Goal: Task Accomplishment & Management: Complete application form

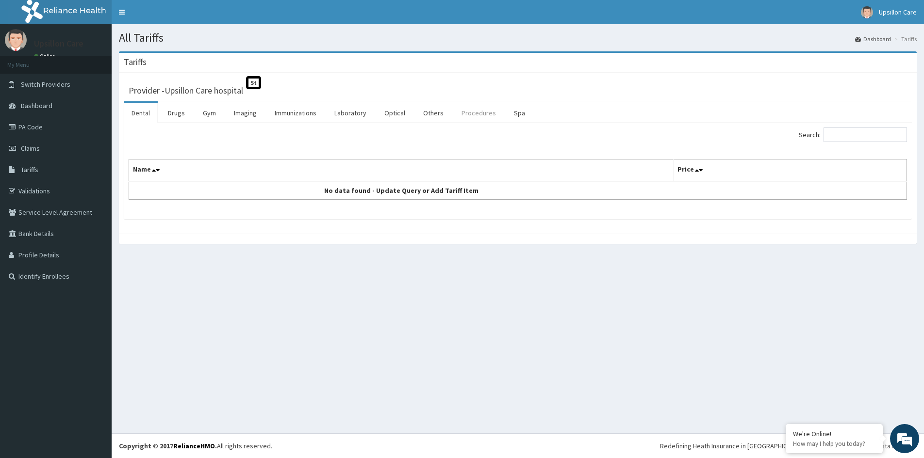
click at [473, 118] on link "Procedures" at bounding box center [479, 113] width 50 height 20
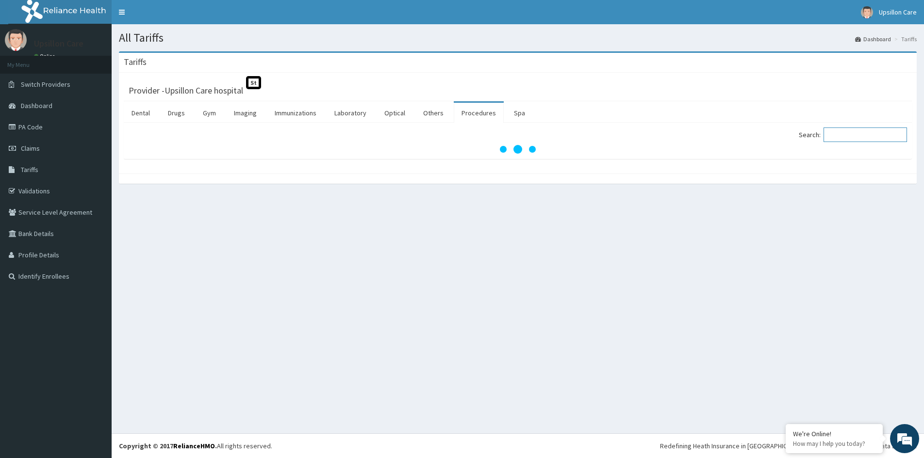
click at [846, 139] on input "Search:" at bounding box center [864, 135] width 83 height 15
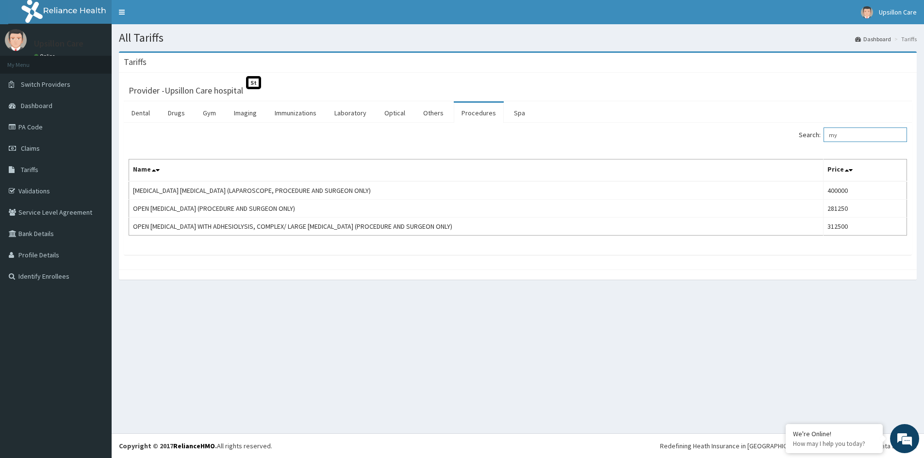
type input "m"
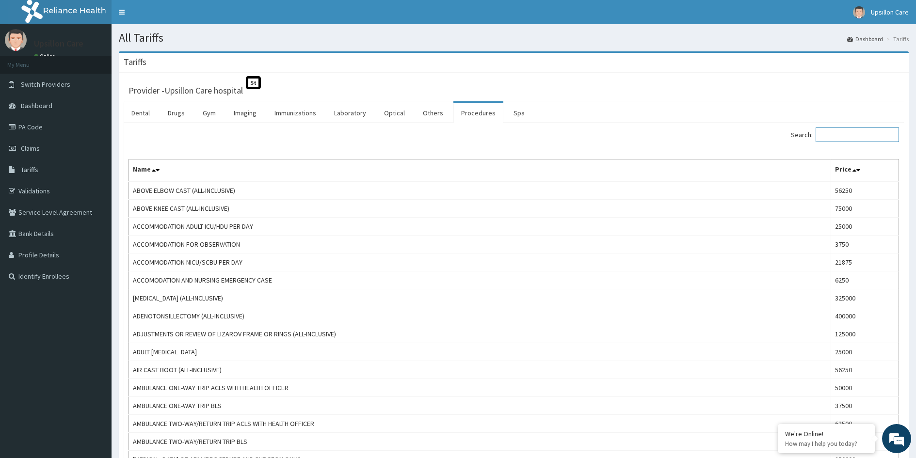
type input "n"
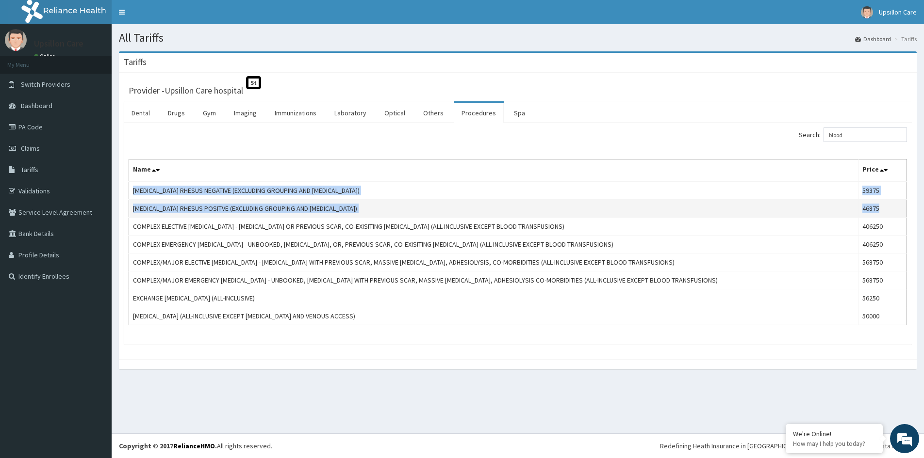
drag, startPoint x: 134, startPoint y: 190, endPoint x: 899, endPoint y: 211, distance: 764.7
click at [899, 211] on tbody "[MEDICAL_DATA] RHESUS NEGATIVE (EXCLUDING GROUPING AND [MEDICAL_DATA]) 59375 [M…" at bounding box center [518, 253] width 778 height 144
copy tbody "BLOOD TRANSFUSION RHESUS NEGATIVE (EXCLUDING GROUPING AND CROSS-MATCHING) 59375…"
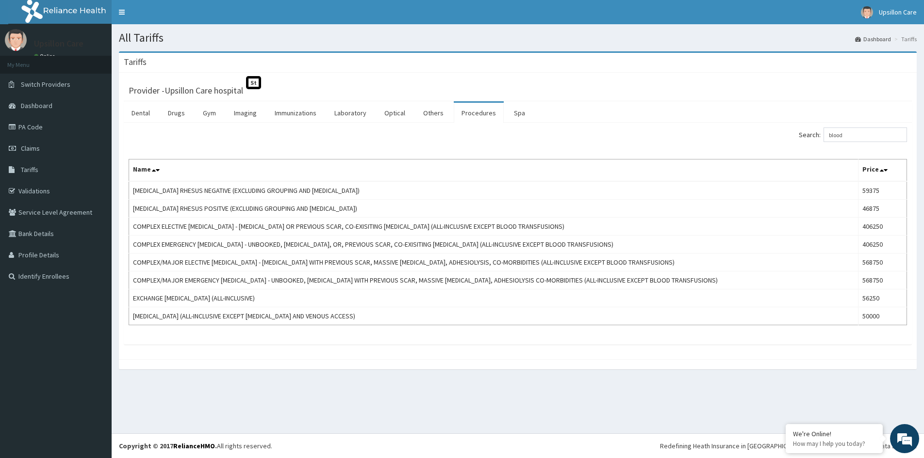
click at [659, 384] on section "Tariffs Provider - Upsillon Care hospital St Dental Drugs Gym Imaging Immunizat…" at bounding box center [518, 215] width 812 height 342
click at [855, 134] on input "blood" at bounding box center [864, 135] width 83 height 15
type input "b"
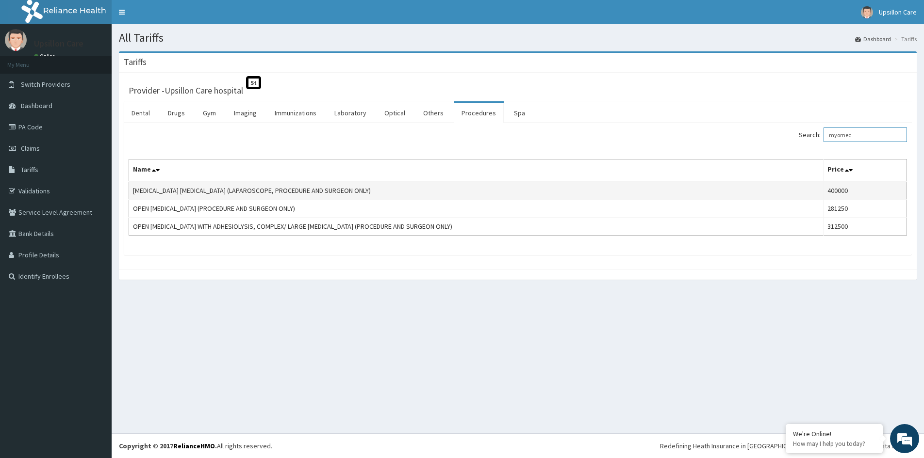
type input "myomec"
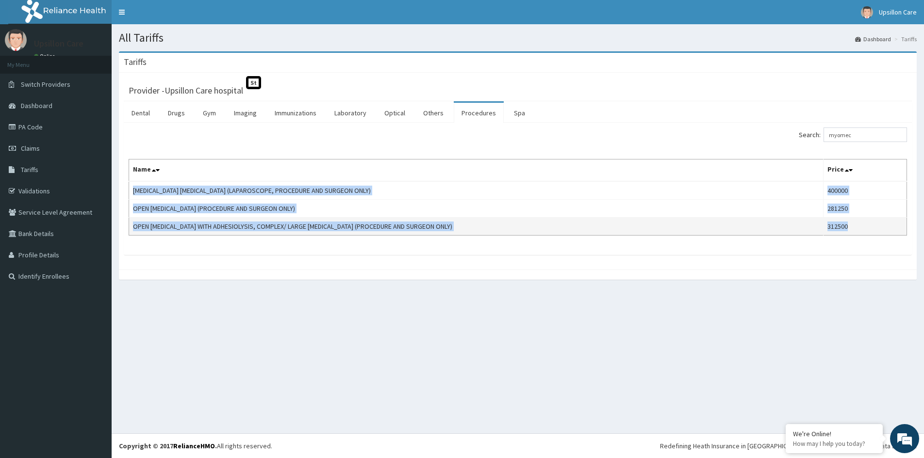
drag, startPoint x: 133, startPoint y: 190, endPoint x: 854, endPoint y: 229, distance: 721.8
click at [854, 229] on tbody "LAPAROSCOPIC MYOMECTOMY (LAPAROSCOPE, PROCEDURE AND SURGEON ONLY) 400000 OPEN M…" at bounding box center [518, 208] width 778 height 54
copy tbody "LAPAROSCOPIC MYOMECTOMY (LAPAROSCOPE, PROCEDURE AND SURGEON ONLY) 400000 OPEN M…"
click at [41, 147] on link "Claims" at bounding box center [56, 148] width 112 height 21
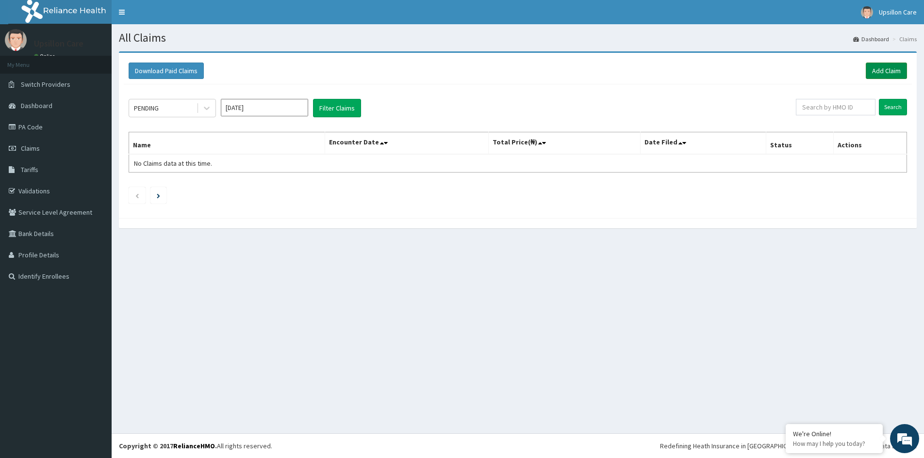
click at [900, 73] on link "Add Claim" at bounding box center [885, 71] width 41 height 16
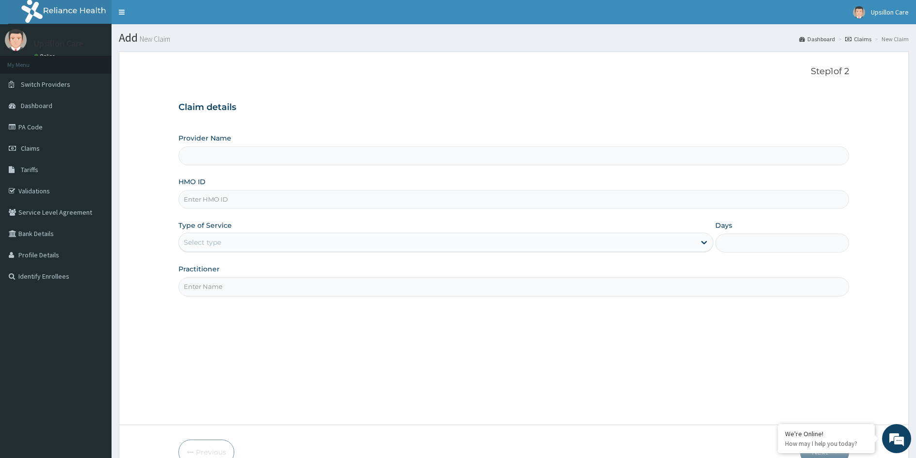
click at [215, 200] on input "HMO ID" at bounding box center [513, 199] width 671 height 19
type input "Upsillon Care hospital"
paste input "KSB/10819/B"
type input "KSB/10819/B"
click at [209, 244] on div "Select type" at bounding box center [202, 243] width 37 height 10
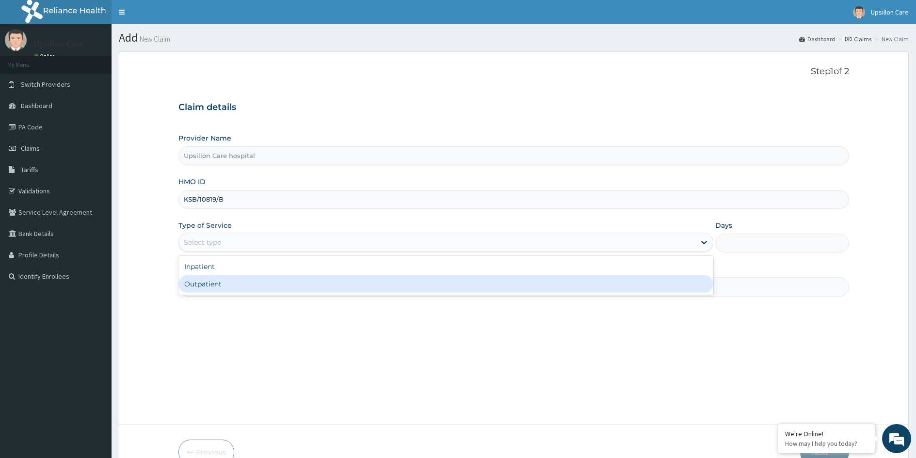
click at [206, 284] on div "Outpatient" at bounding box center [445, 284] width 535 height 17
type input "1"
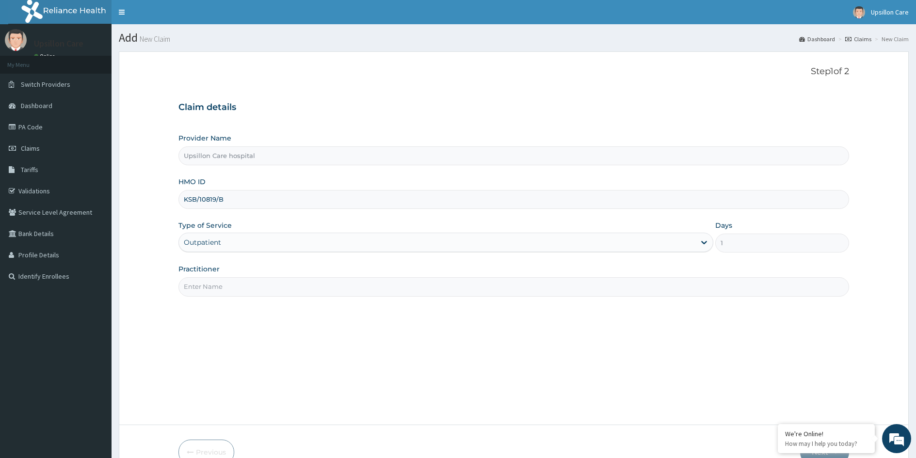
click at [211, 284] on input "Practitioner" at bounding box center [513, 286] width 671 height 19
type input "[PERSON_NAME]"
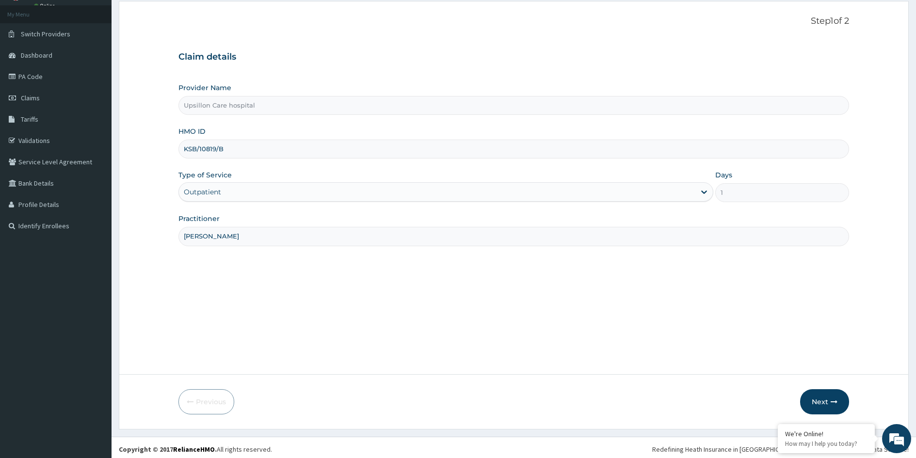
scroll to position [54, 0]
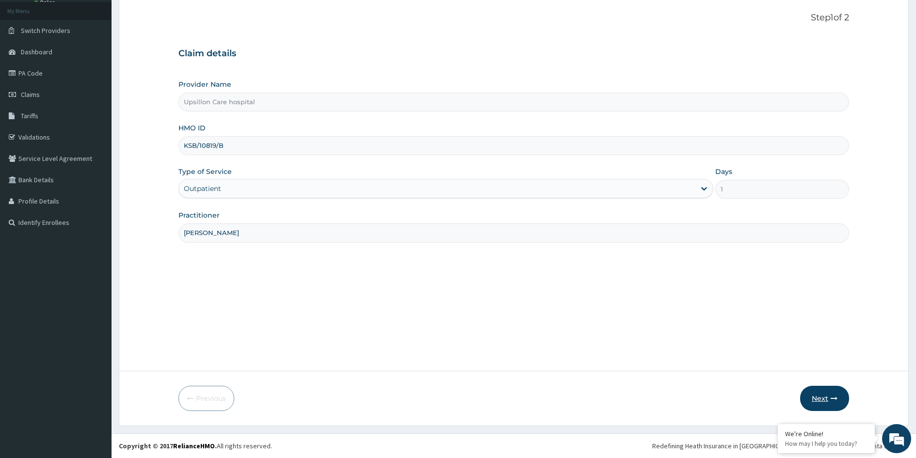
click at [815, 394] on button "Next" at bounding box center [824, 398] width 49 height 25
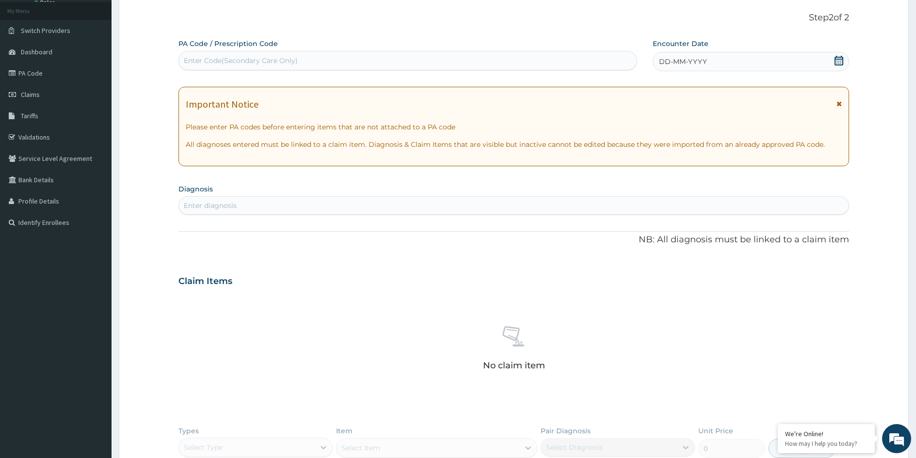
click at [196, 65] on div "Enter Code(Secondary Care Only)" at bounding box center [241, 61] width 114 height 10
paste input "PA/0FDADE"
type input "PA/0FDADE"
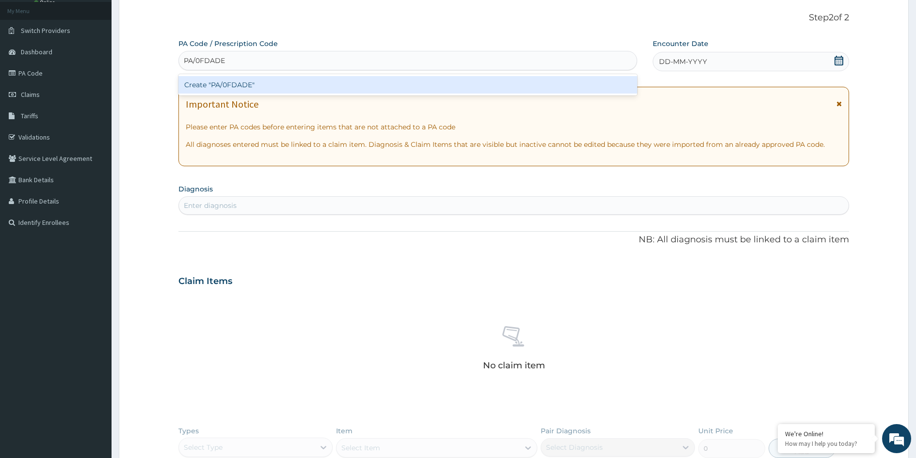
click at [304, 80] on div "Create "PA/0FDADE"" at bounding box center [407, 84] width 459 height 17
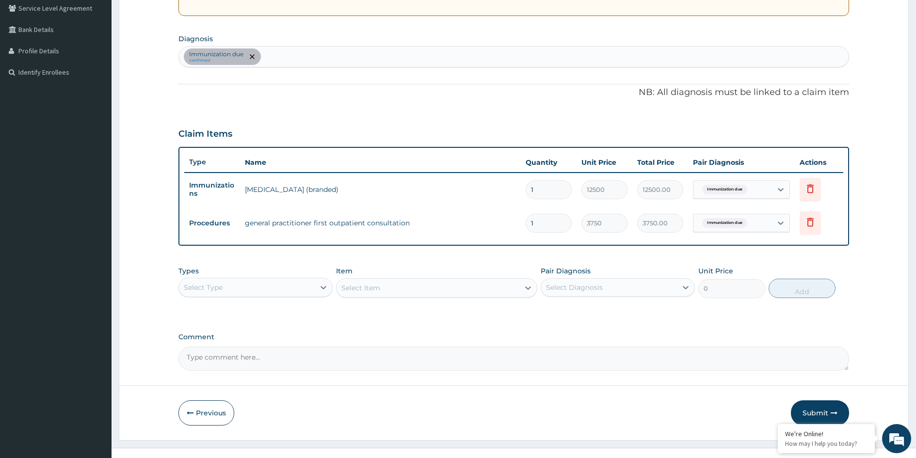
scroll to position [219, 0]
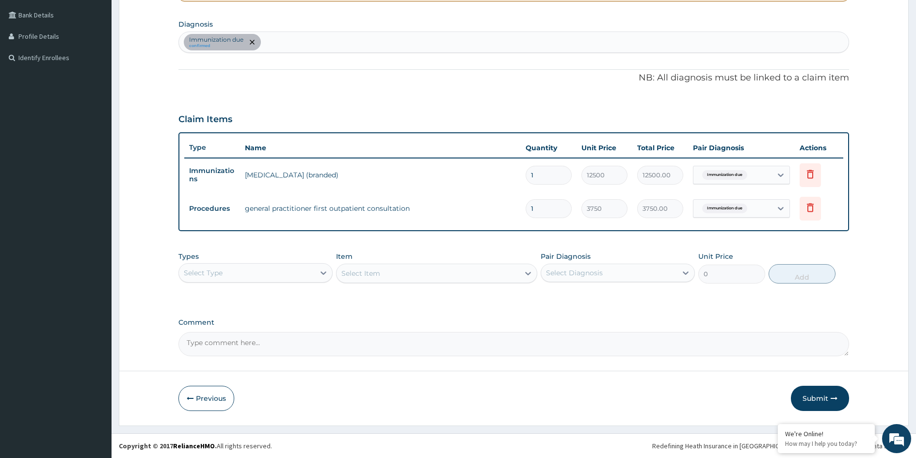
click at [821, 403] on button "Submit" at bounding box center [820, 398] width 58 height 25
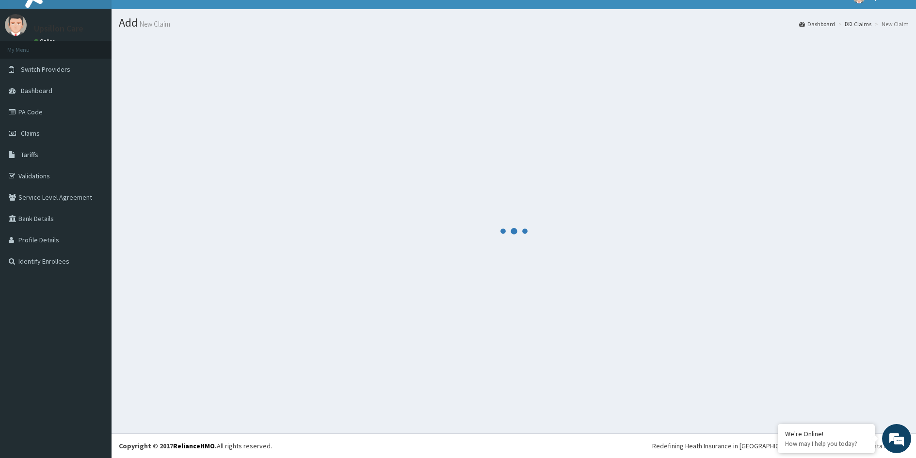
scroll to position [15, 0]
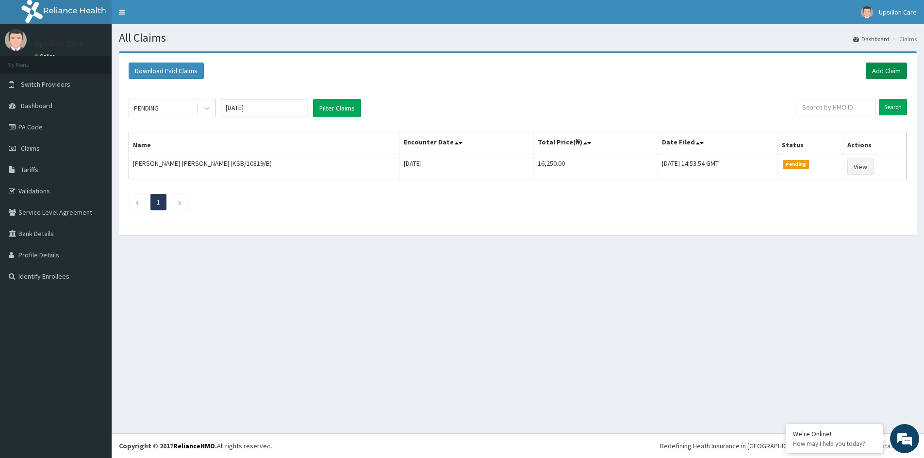
click at [879, 67] on link "Add Claim" at bounding box center [885, 71] width 41 height 16
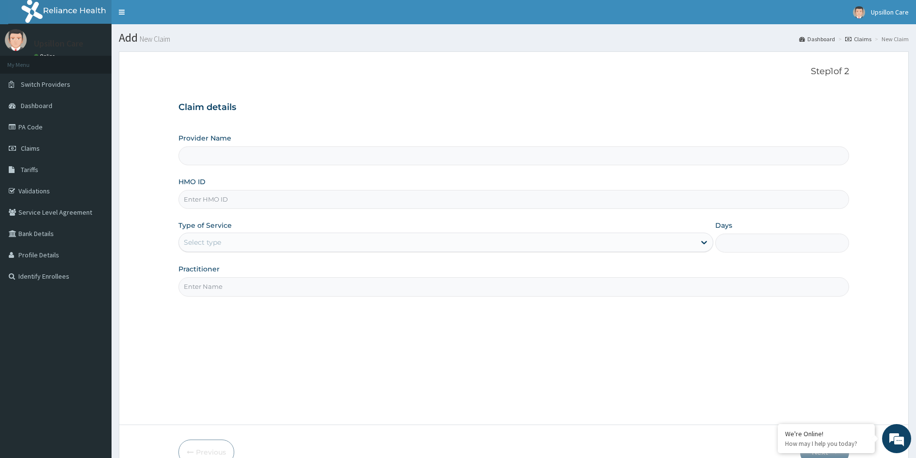
click at [194, 207] on input "HMO ID" at bounding box center [513, 199] width 671 height 19
type input "Upsillon Care hospital"
paste input "ZDC/10042/A"
click at [203, 198] on input "ZDC/10042/A" at bounding box center [513, 199] width 671 height 19
type input "ZDC/10042/A"
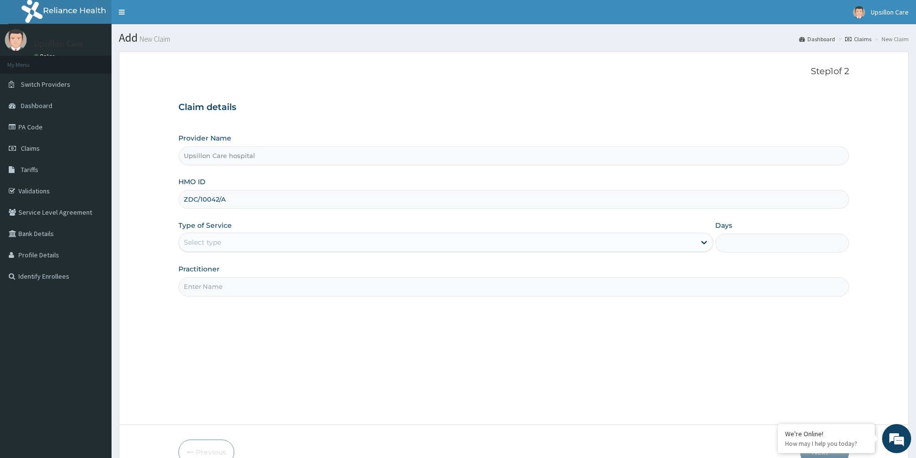
click at [219, 243] on div "Select type" at bounding box center [202, 243] width 37 height 10
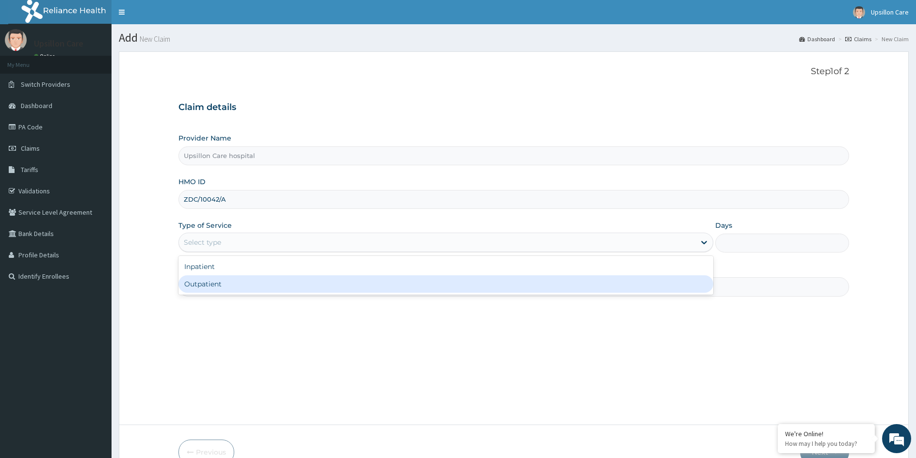
click at [218, 292] on div "Outpatient" at bounding box center [445, 284] width 535 height 17
type input "1"
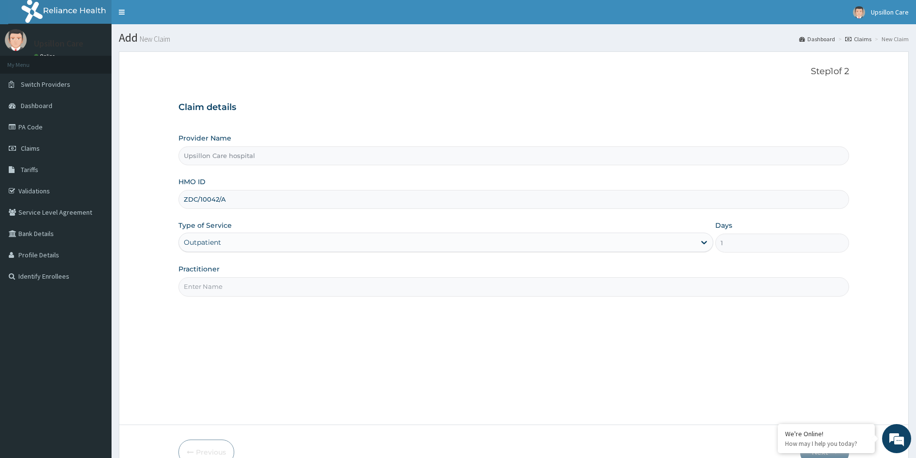
click at [219, 287] on input "Practitioner" at bounding box center [513, 286] width 671 height 19
type input "Dr. OLUWASOLA BABATUNDE"
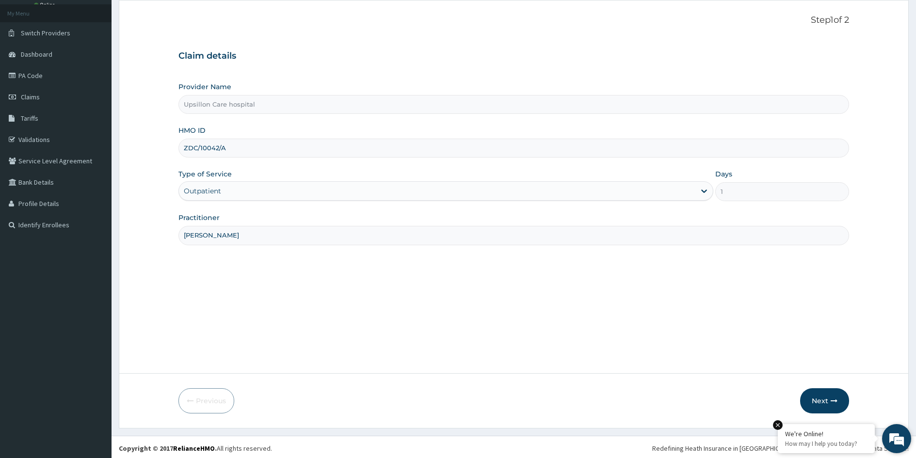
scroll to position [54, 0]
click at [823, 401] on button "Next" at bounding box center [824, 398] width 49 height 25
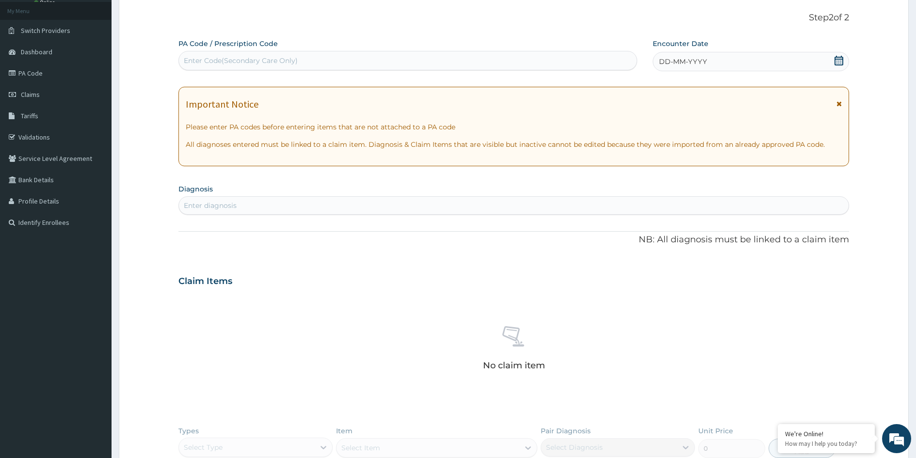
scroll to position [0, 0]
drag, startPoint x: 269, startPoint y: 53, endPoint x: 263, endPoint y: 55, distance: 6.0
click at [269, 53] on div "Enter Code(Secondary Care Only)" at bounding box center [408, 61] width 458 height 16
paste input "PA/153F0A"
type input "PA/153F0A"
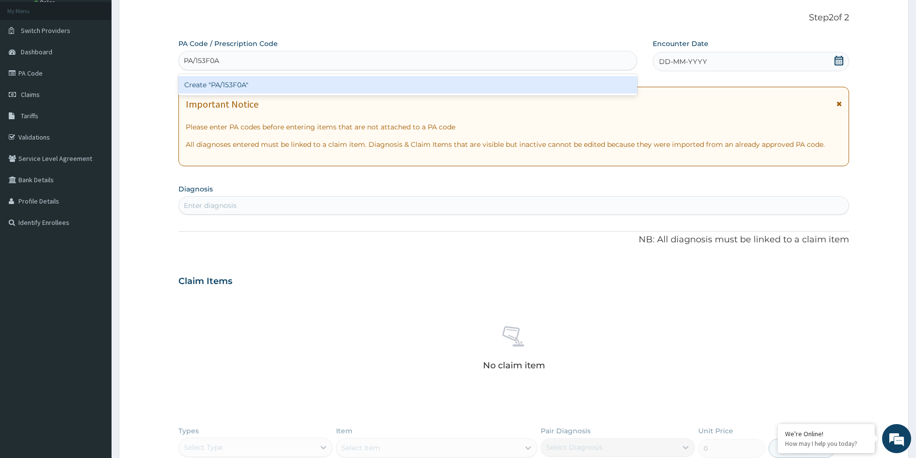
click at [261, 82] on div "Create "PA/153F0A"" at bounding box center [407, 84] width 459 height 17
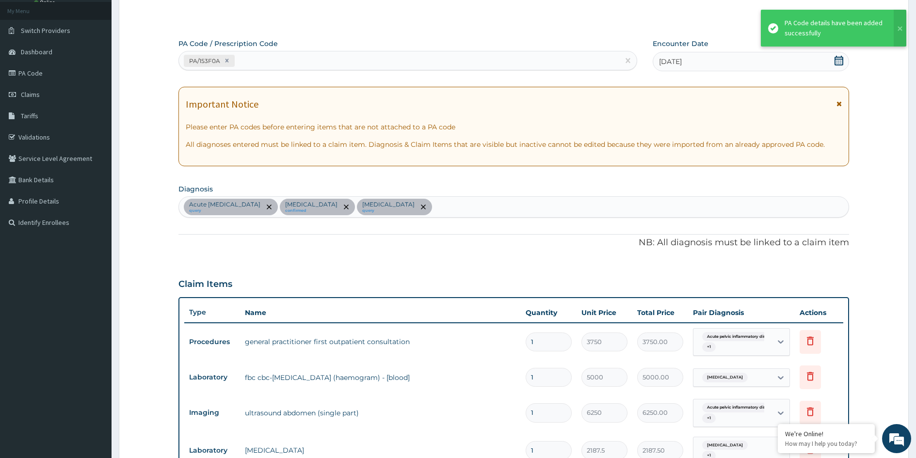
scroll to position [346, 0]
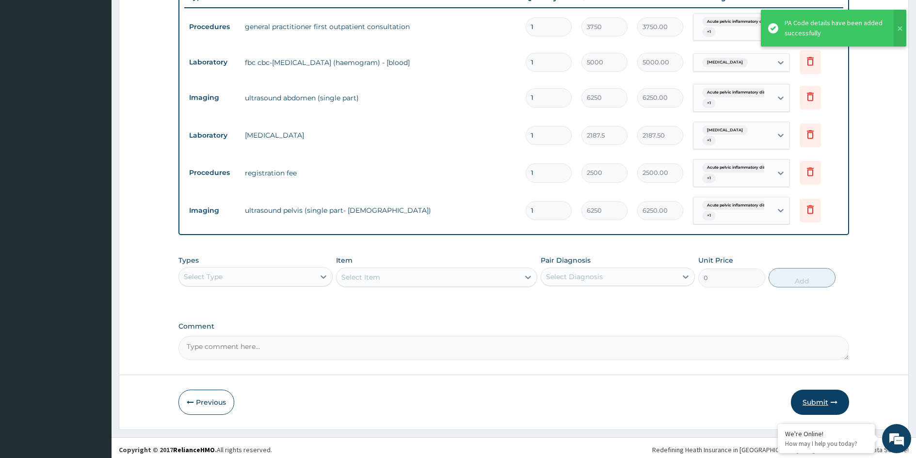
click at [828, 395] on button "Submit" at bounding box center [820, 402] width 58 height 25
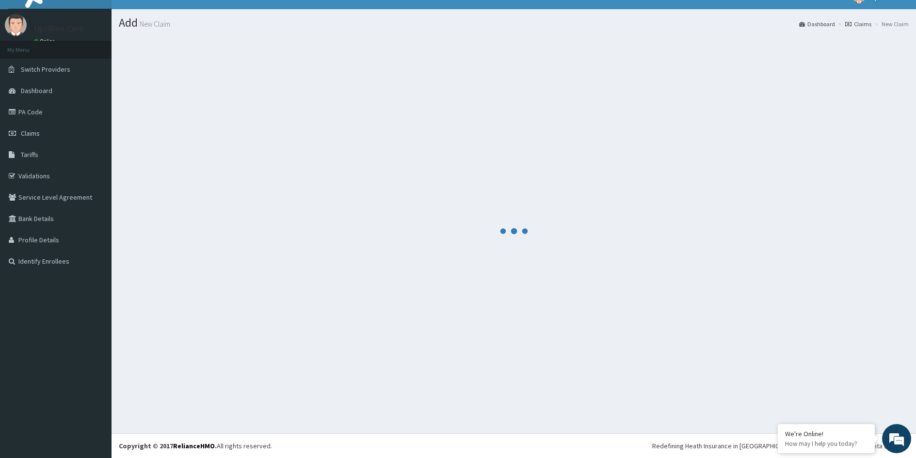
scroll to position [369, 0]
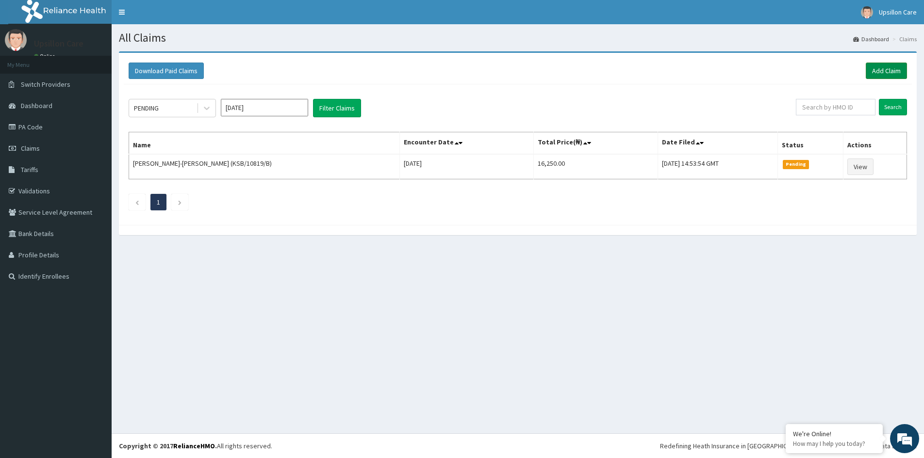
click at [893, 66] on link "Add Claim" at bounding box center [885, 71] width 41 height 16
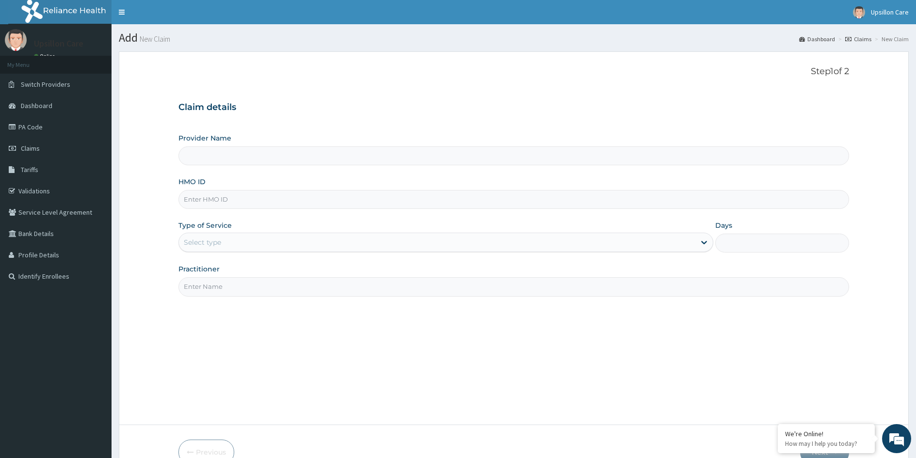
click at [222, 195] on input "HMO ID" at bounding box center [513, 199] width 671 height 19
type input "Upsillon Care hospital"
paste input "BHT/10376/A"
type input "BHT/10376/A"
click at [226, 238] on div "Select type" at bounding box center [437, 243] width 517 height 16
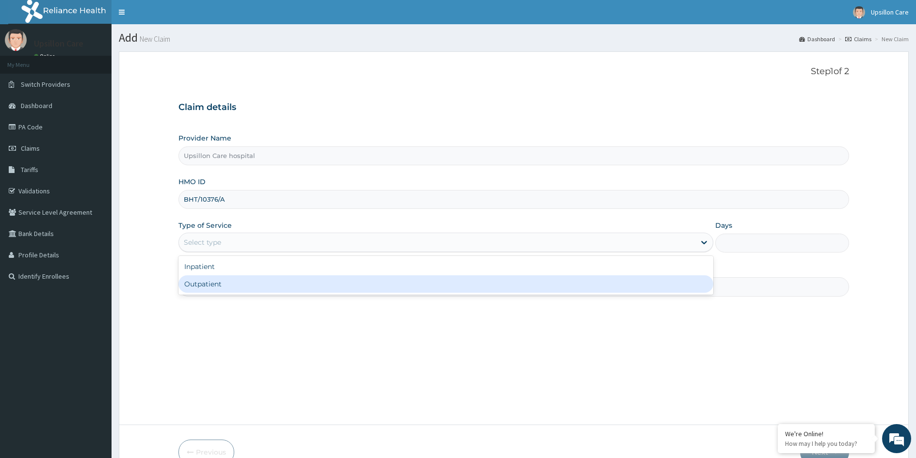
click at [240, 291] on div "Outpatient" at bounding box center [445, 284] width 535 height 17
type input "1"
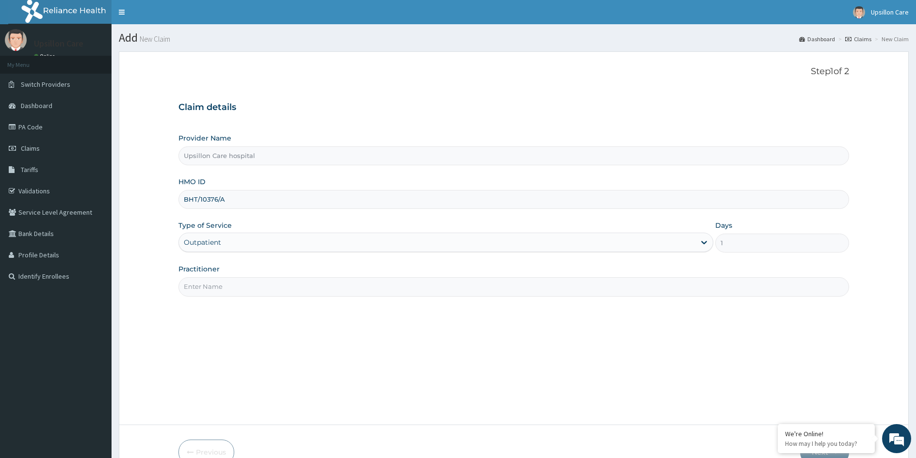
click at [242, 289] on input "Practitioner" at bounding box center [513, 286] width 671 height 19
type input "[PERSON_NAME]"
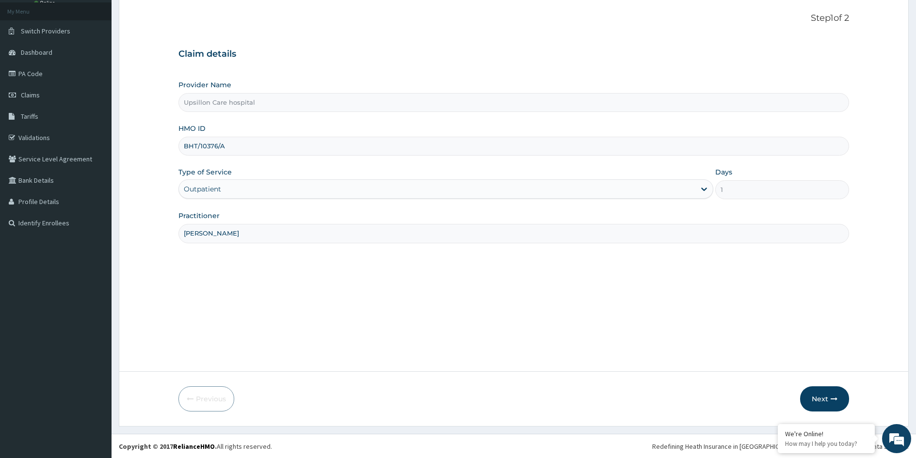
scroll to position [54, 0]
click at [839, 398] on button "Next" at bounding box center [824, 398] width 49 height 25
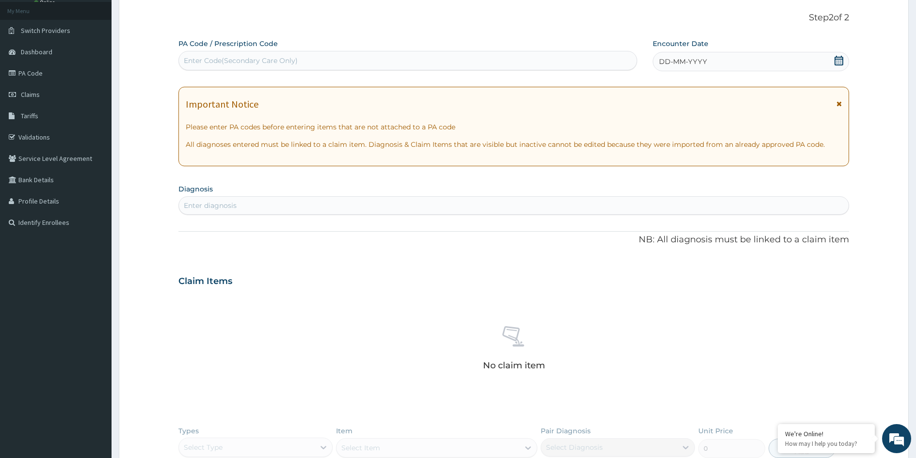
scroll to position [0, 0]
click at [230, 55] on div "Enter Code(Secondary Care Only)" at bounding box center [408, 61] width 458 height 16
paste input "PA/401C0C"
type input "PA/401C0C"
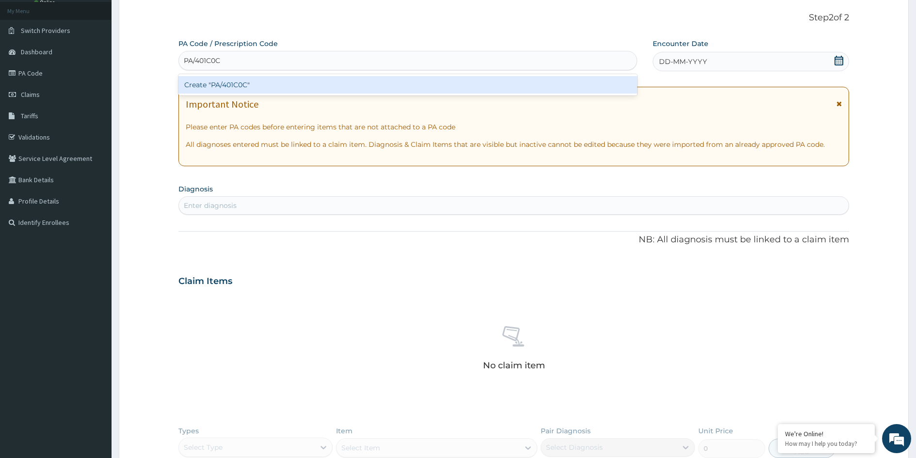
click at [228, 86] on div "Create "PA/401C0C"" at bounding box center [407, 84] width 459 height 17
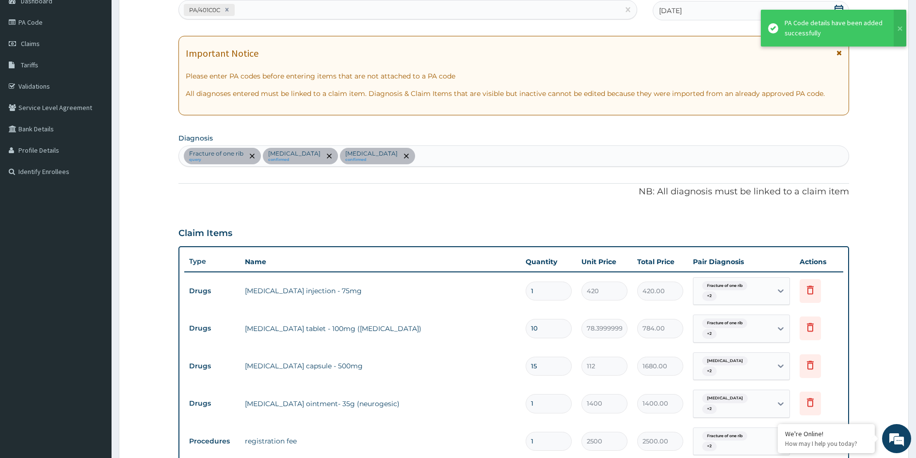
scroll to position [104, 0]
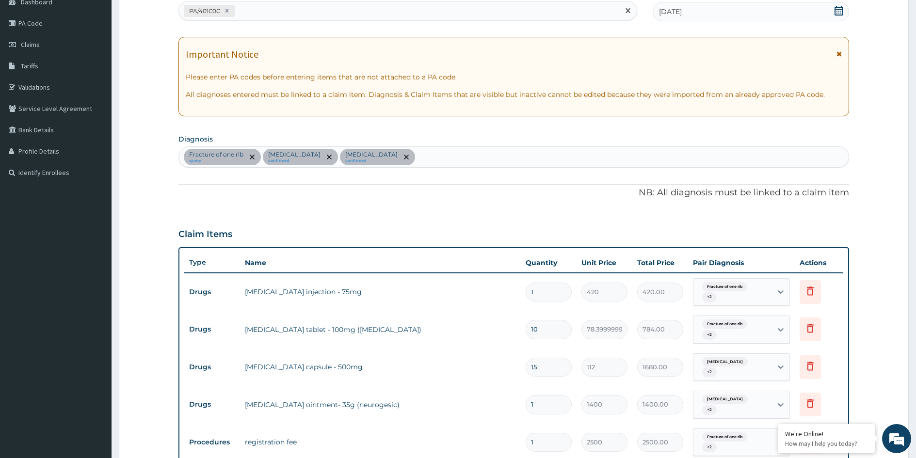
click at [253, 8] on div "PA/401C0C" at bounding box center [399, 11] width 440 height 16
paste input "PA/D70E9D"
type input "PA/D70E9D"
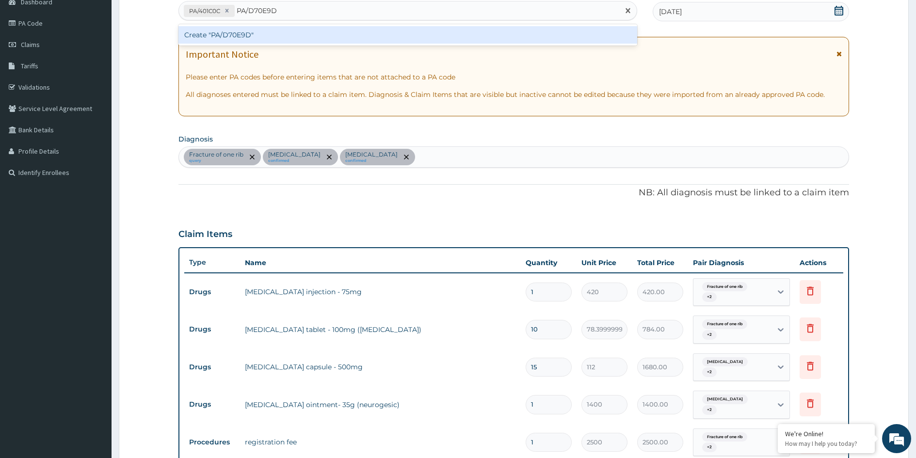
click at [243, 34] on div "Create "PA/D70E9D"" at bounding box center [407, 34] width 459 height 17
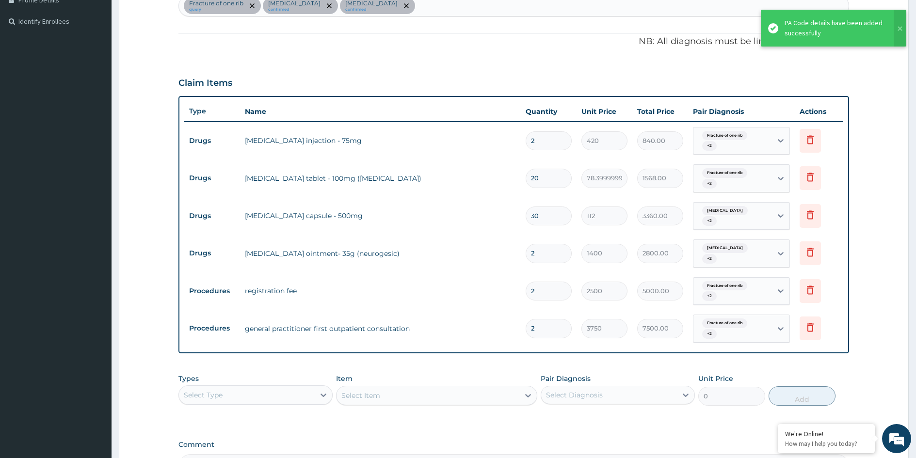
scroll to position [272, 0]
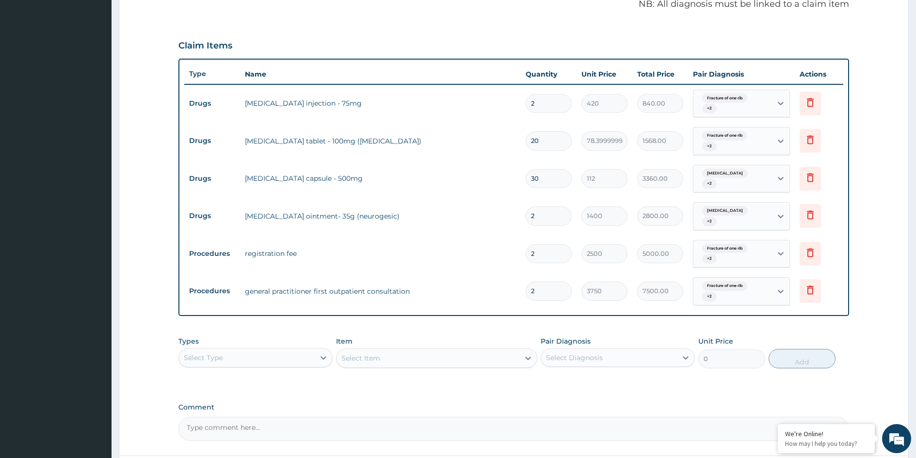
type input "1"
type input "3750.00"
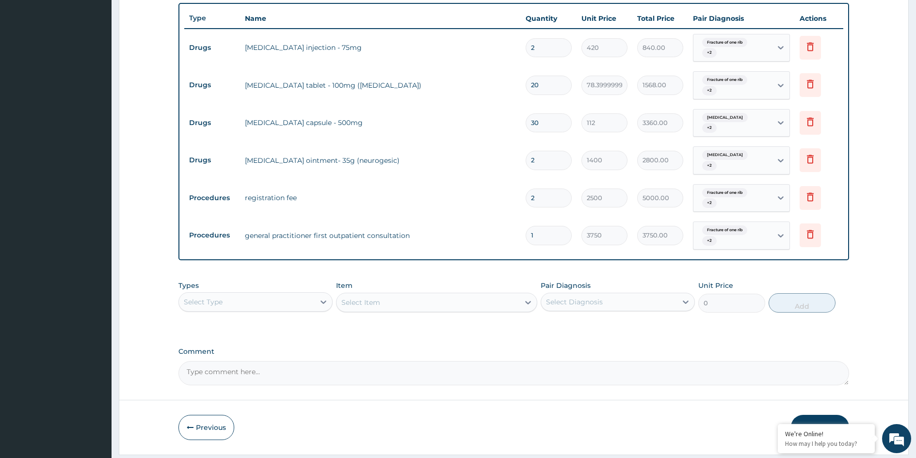
scroll to position [369, 0]
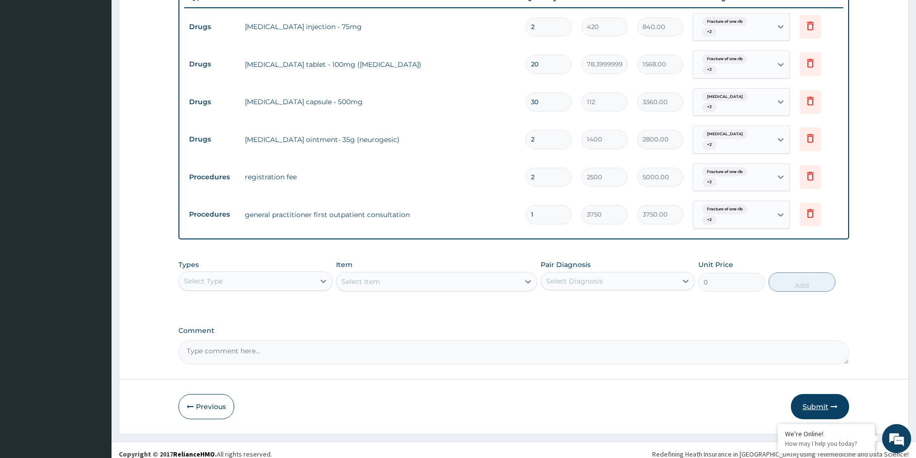
type input "1"
click at [830, 397] on button "Submit" at bounding box center [820, 406] width 58 height 25
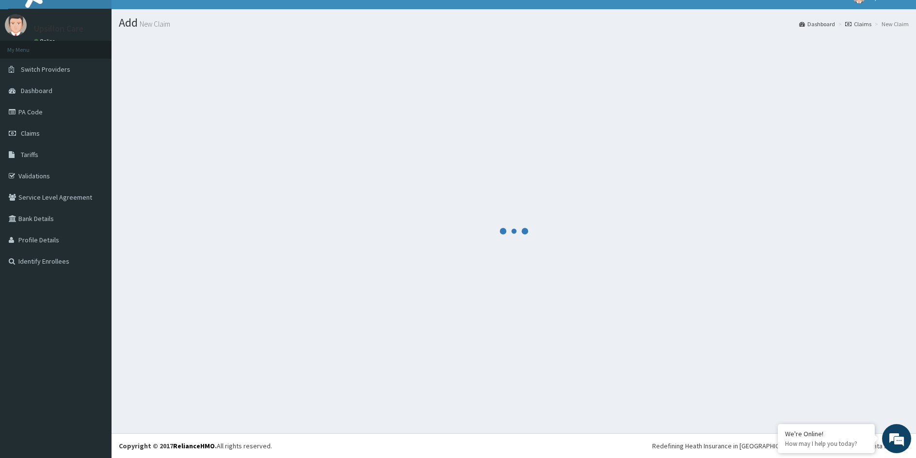
scroll to position [15, 0]
